Goal: Entertainment & Leisure: Consume media (video, audio)

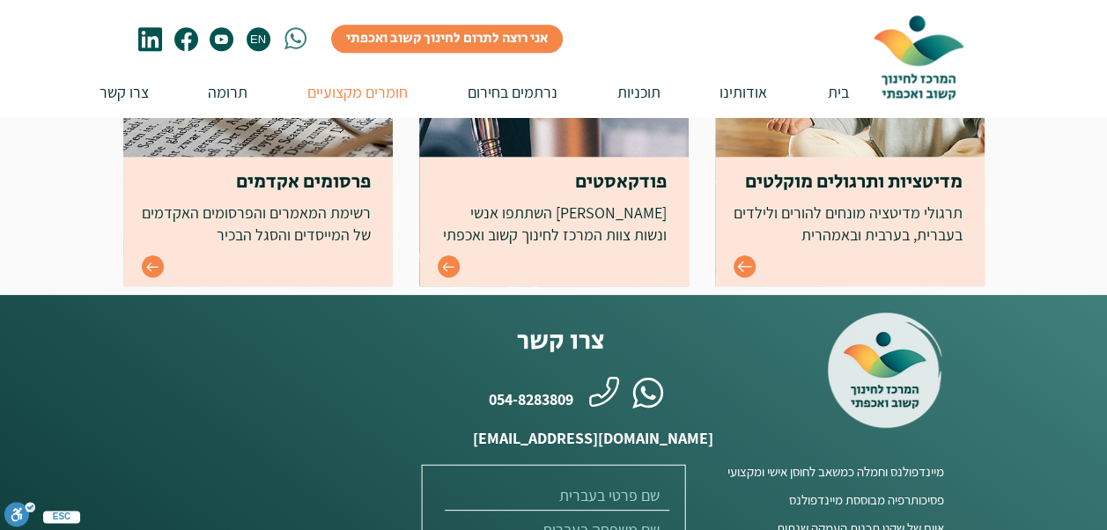
click at [740, 267] on icon "Go to" at bounding box center [744, 267] width 14 height 11
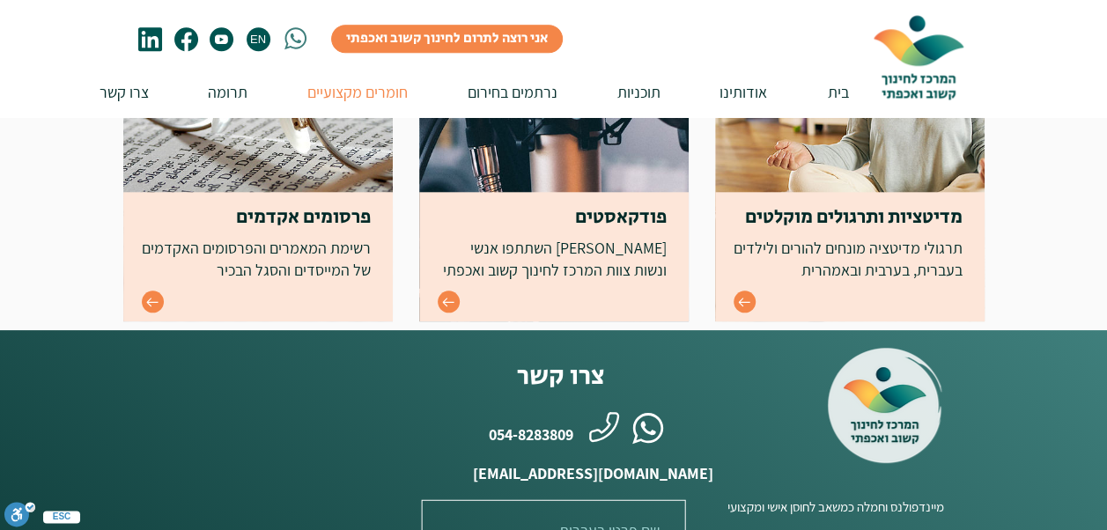
scroll to position [840, 0]
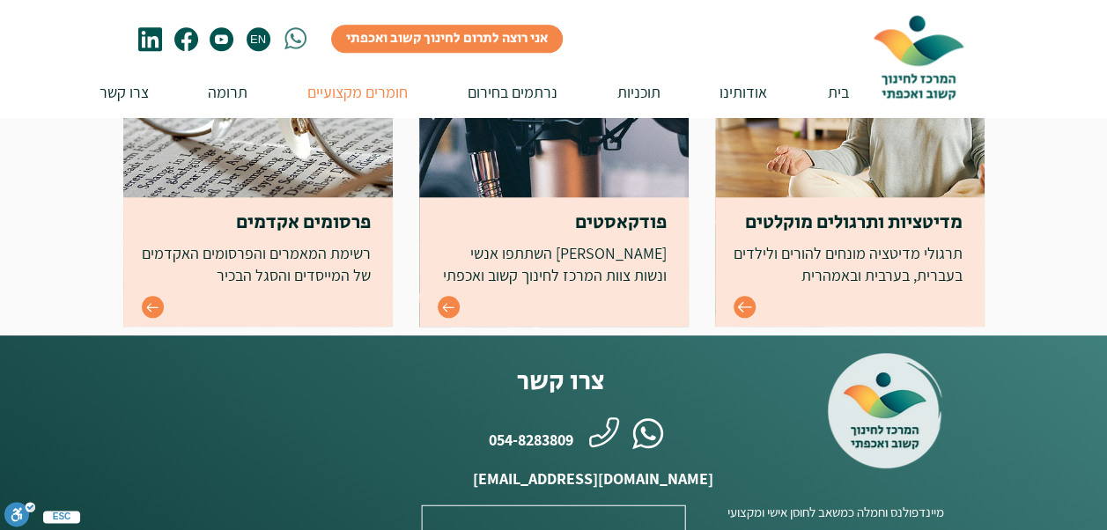
click at [741, 306] on icon "Go to" at bounding box center [744, 306] width 15 height 15
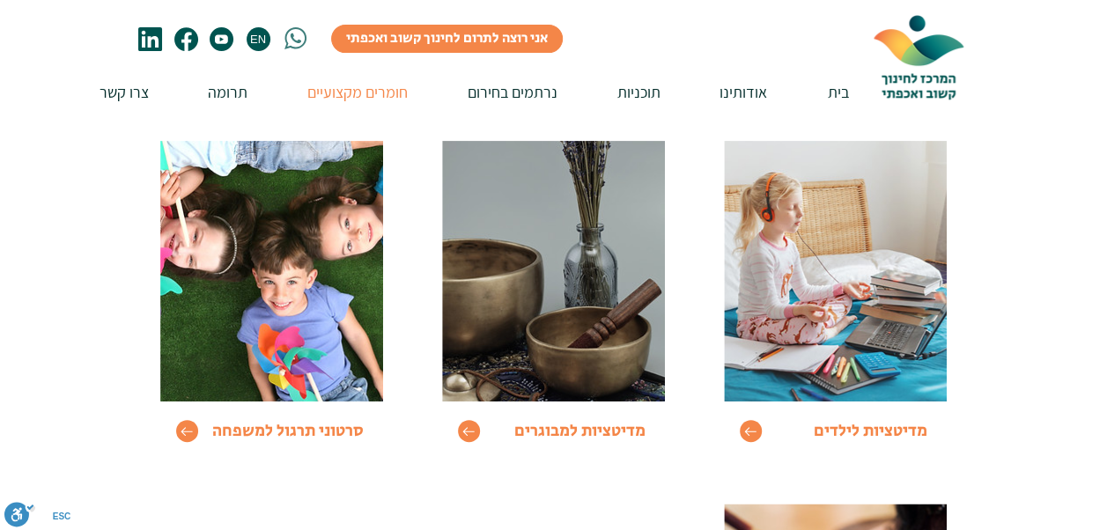
scroll to position [264, 0]
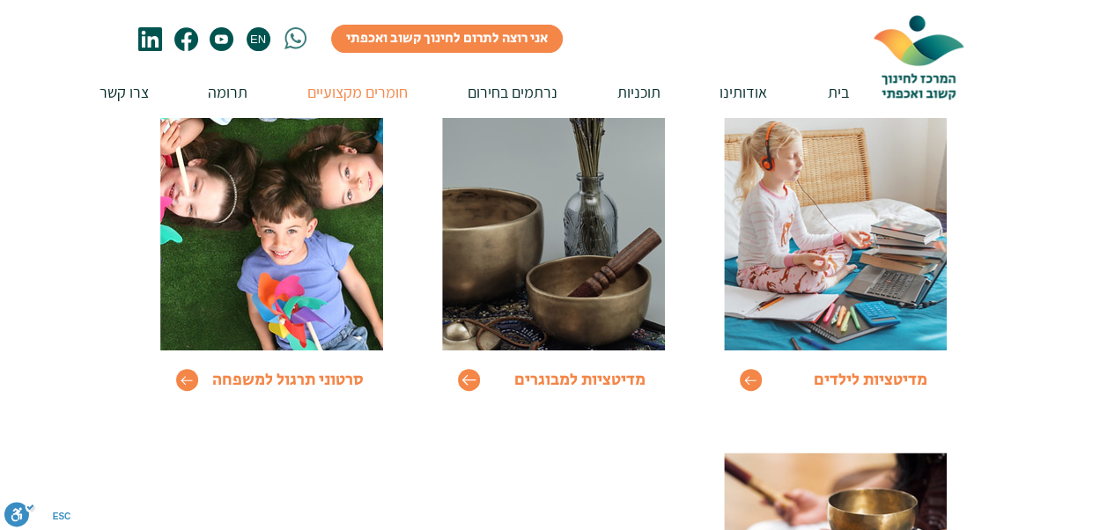
click at [466, 380] on icon "Go to" at bounding box center [468, 379] width 15 height 15
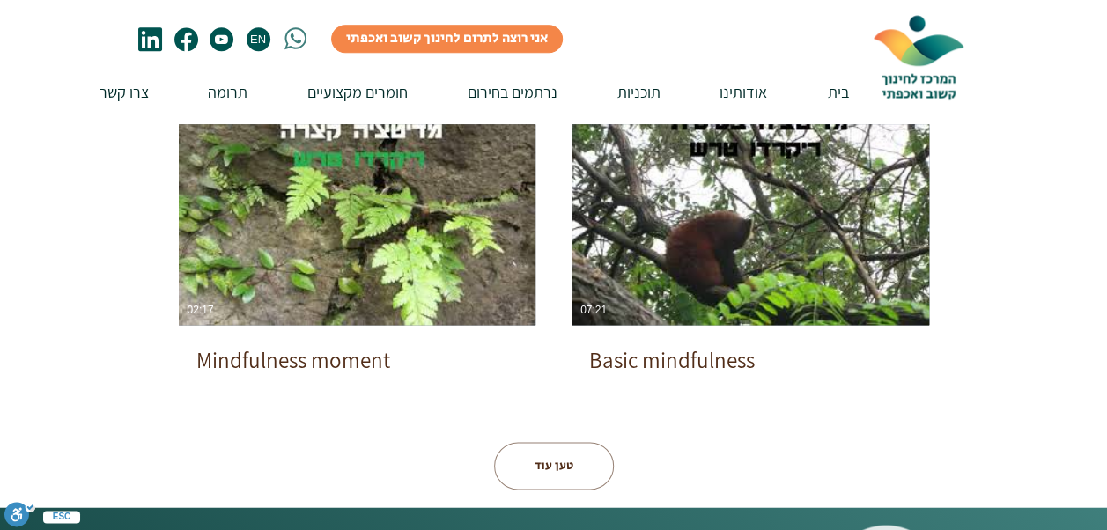
scroll to position [1057, 0]
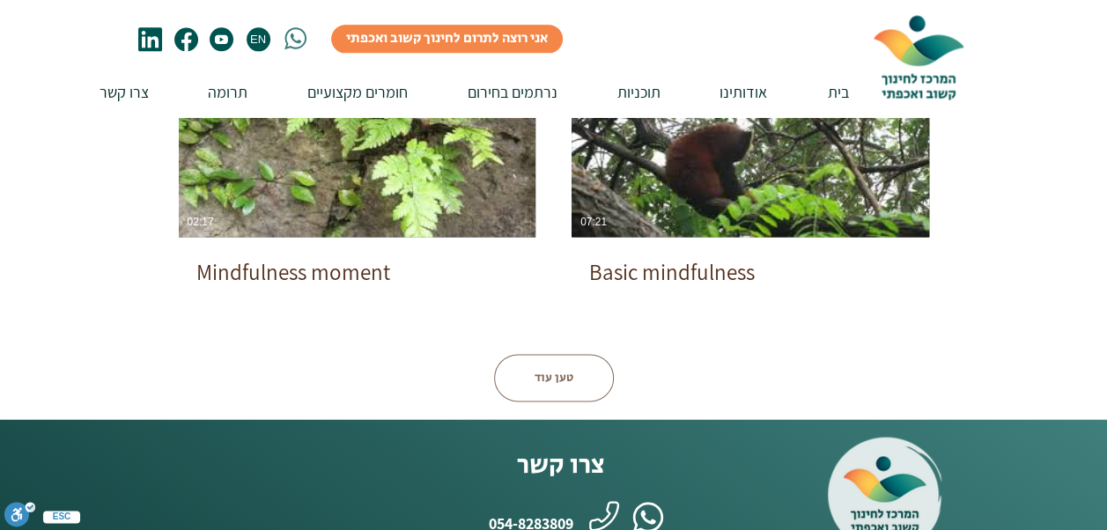
click at [552, 387] on button "טען עוד" at bounding box center [554, 378] width 120 height 48
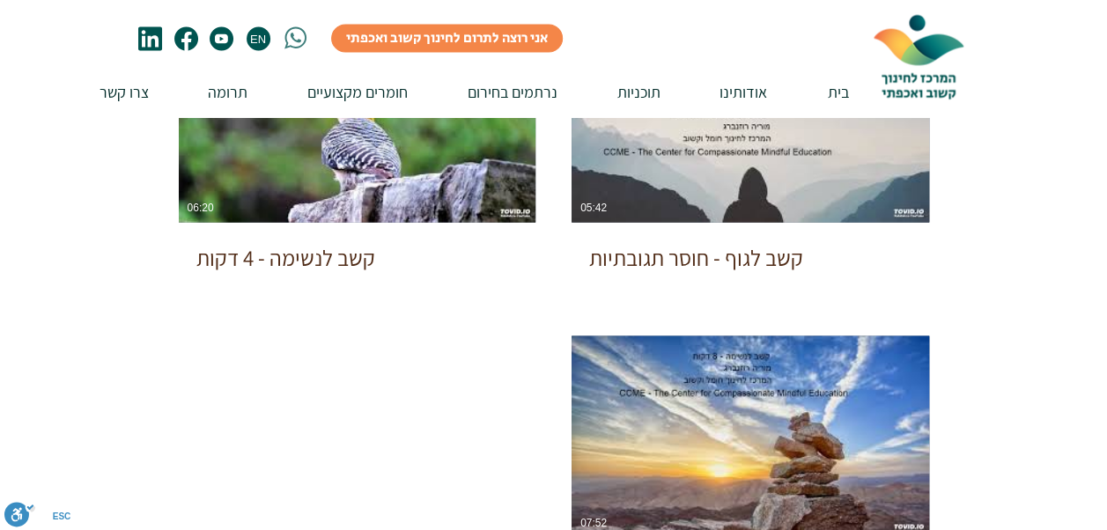
scroll to position [1673, 0]
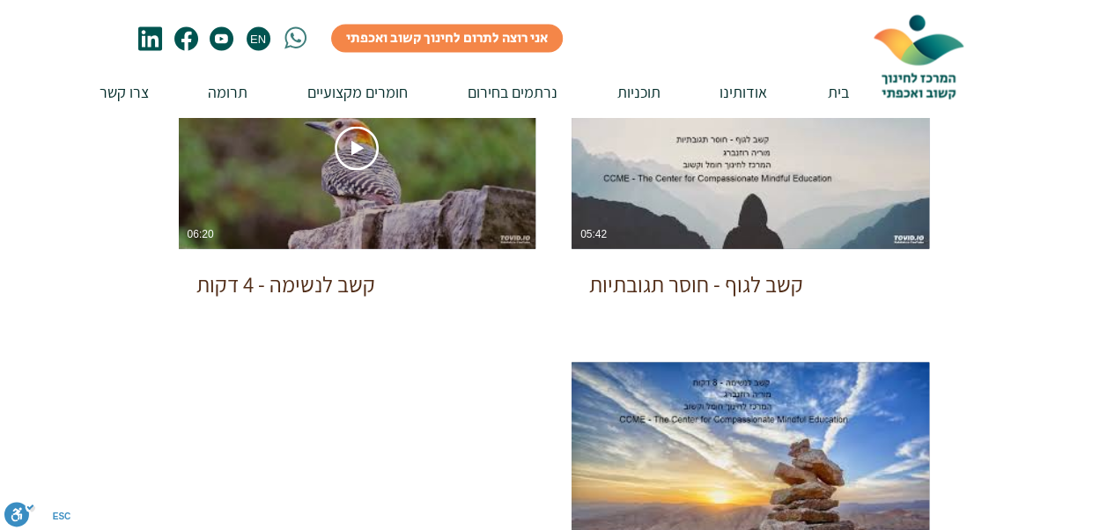
click at [442, 178] on div "צפייה בסרטון צפייה בסרטון 06:20" at bounding box center [358, 148] width 358 height 201
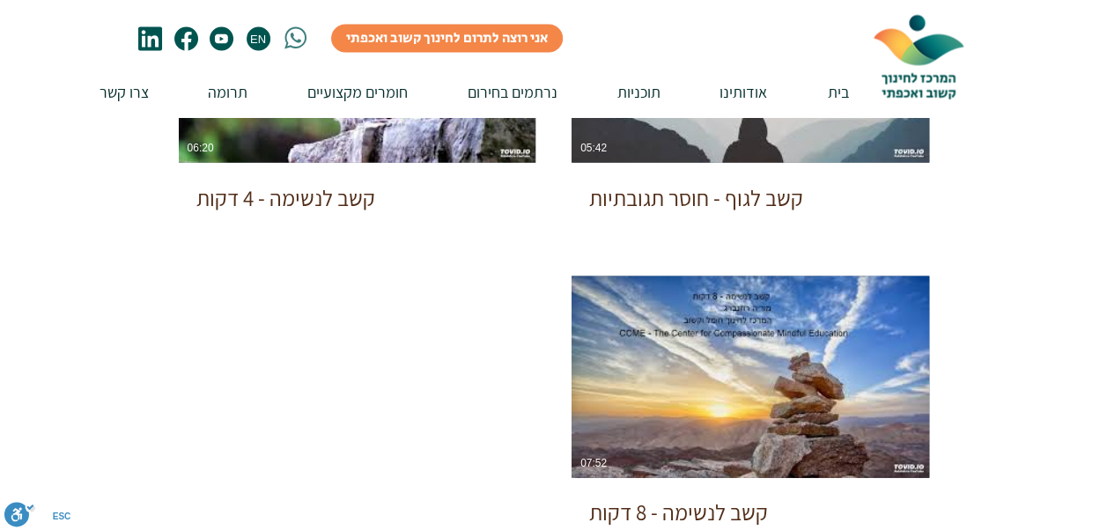
scroll to position [1937, 0]
